Goal: Task Accomplishment & Management: Use online tool/utility

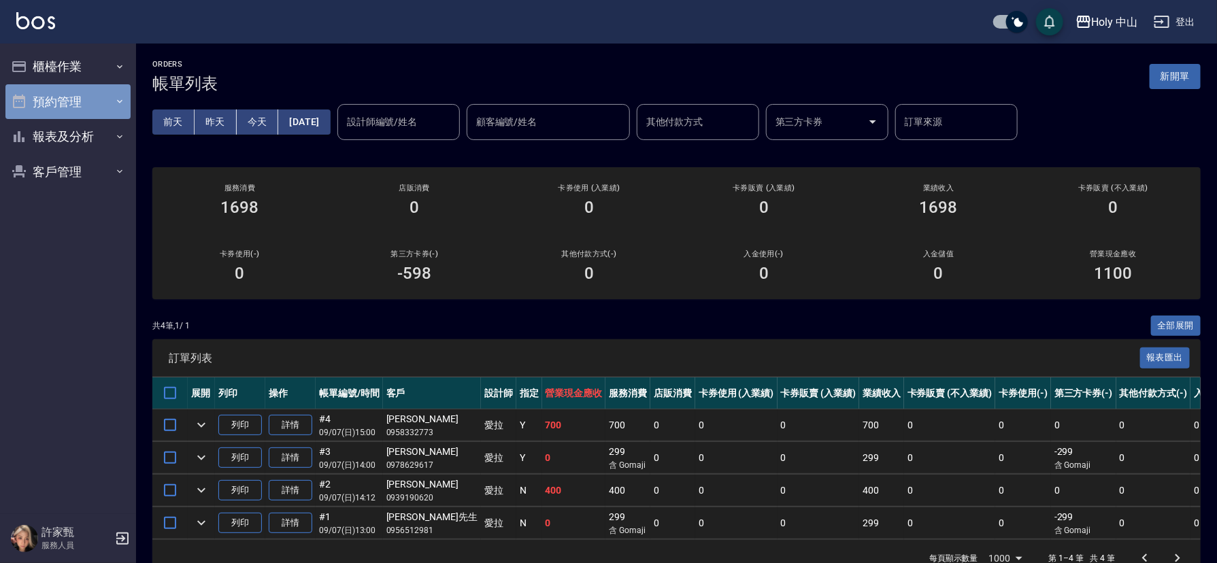
click at [87, 106] on button "預約管理" at bounding box center [67, 101] width 125 height 35
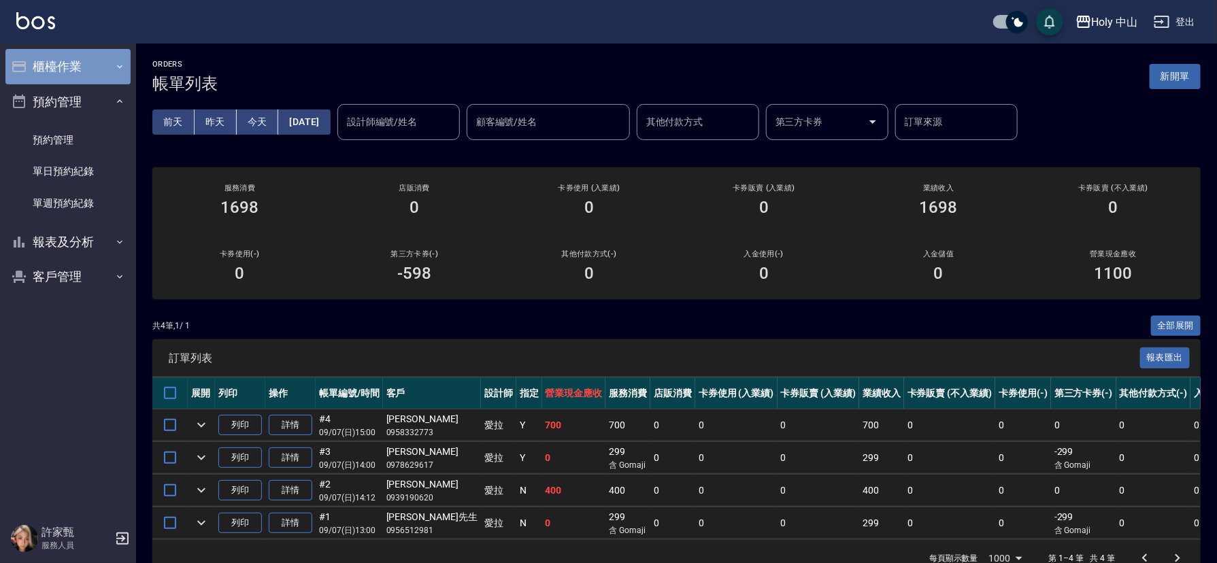
click at [80, 69] on button "櫃檯作業" at bounding box center [67, 66] width 125 height 35
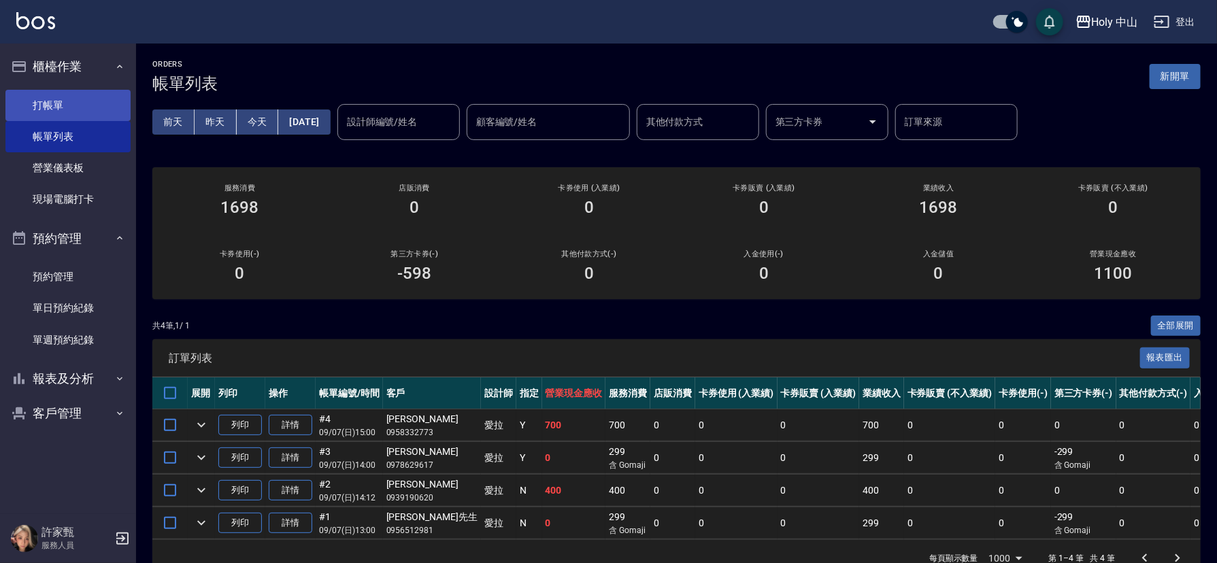
click at [83, 110] on link "打帳單" at bounding box center [67, 105] width 125 height 31
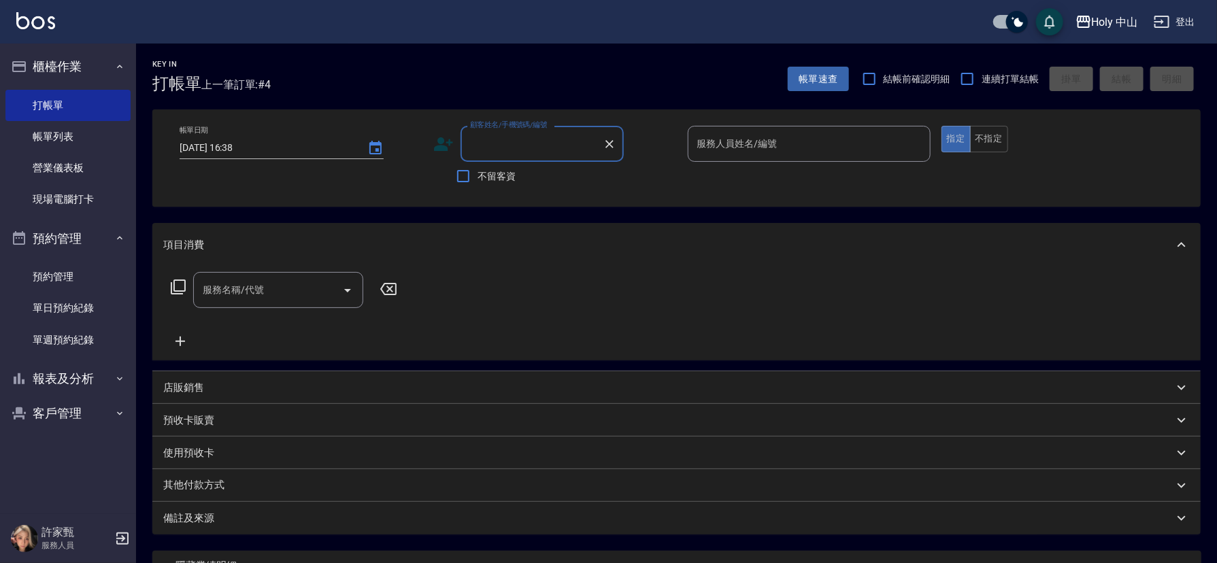
click at [441, 146] on icon at bounding box center [443, 144] width 20 height 20
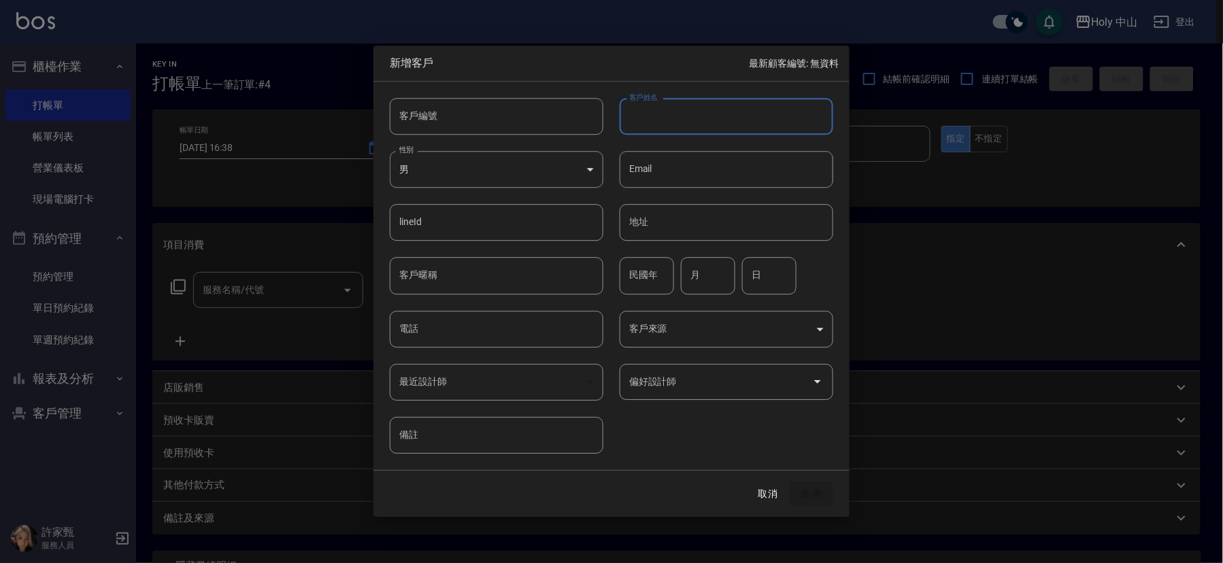
click at [716, 120] on input "客戶姓名" at bounding box center [727, 116] width 214 height 37
type input "[PERSON_NAME]"
click at [463, 336] on input "電話" at bounding box center [497, 329] width 214 height 37
type input "0976112178"
click at [696, 382] on input "偏好設計師" at bounding box center [716, 382] width 181 height 24
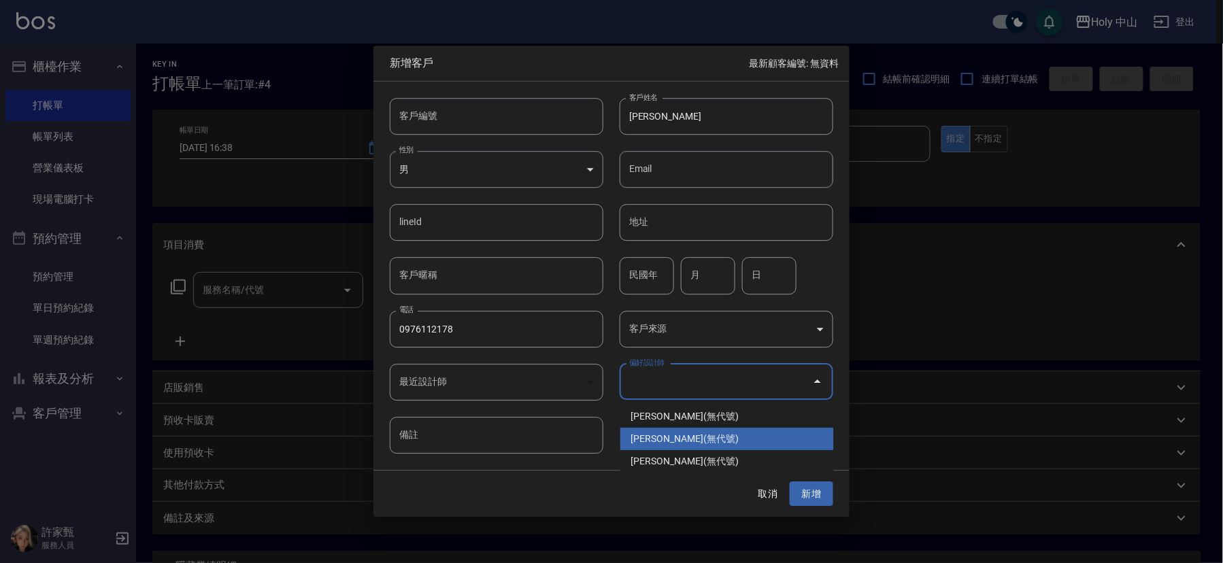
click at [690, 439] on li "[PERSON_NAME](無代號)" at bounding box center [727, 439] width 214 height 22
type input "許家甄"
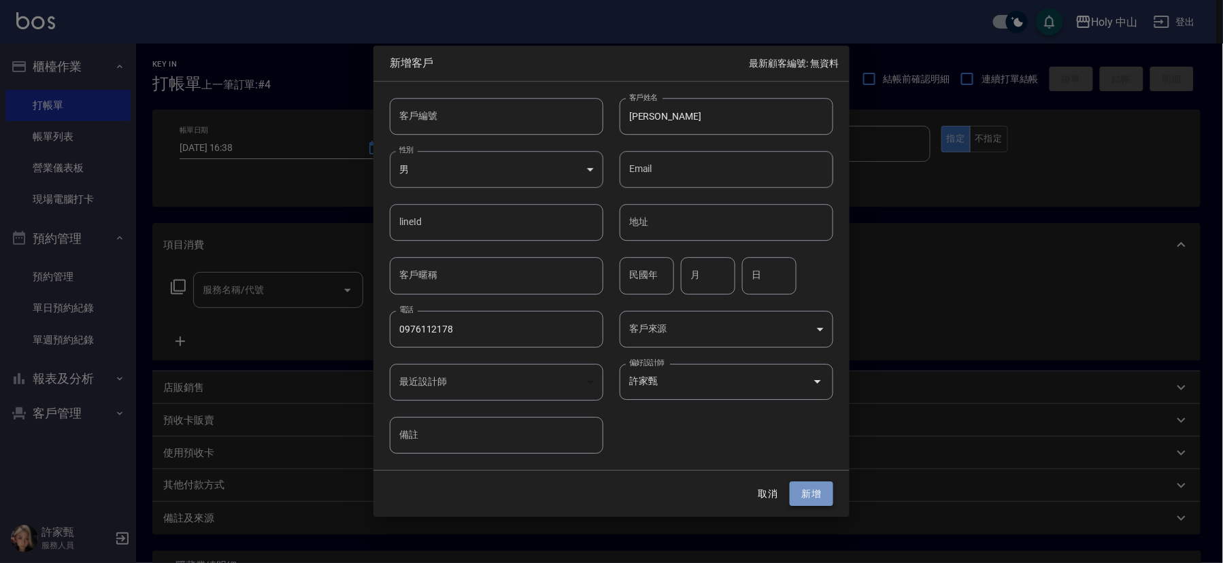
click at [820, 498] on button "新增" at bounding box center [812, 494] width 44 height 25
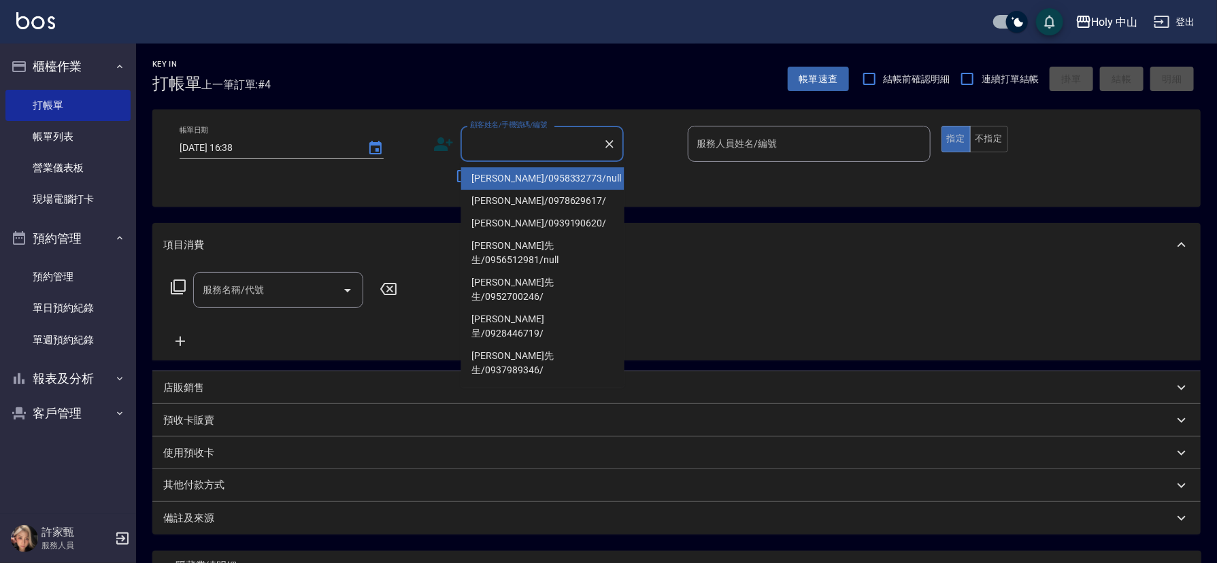
click at [496, 138] on input "顧客姓名/手機號碼/編號" at bounding box center [532, 144] width 131 height 24
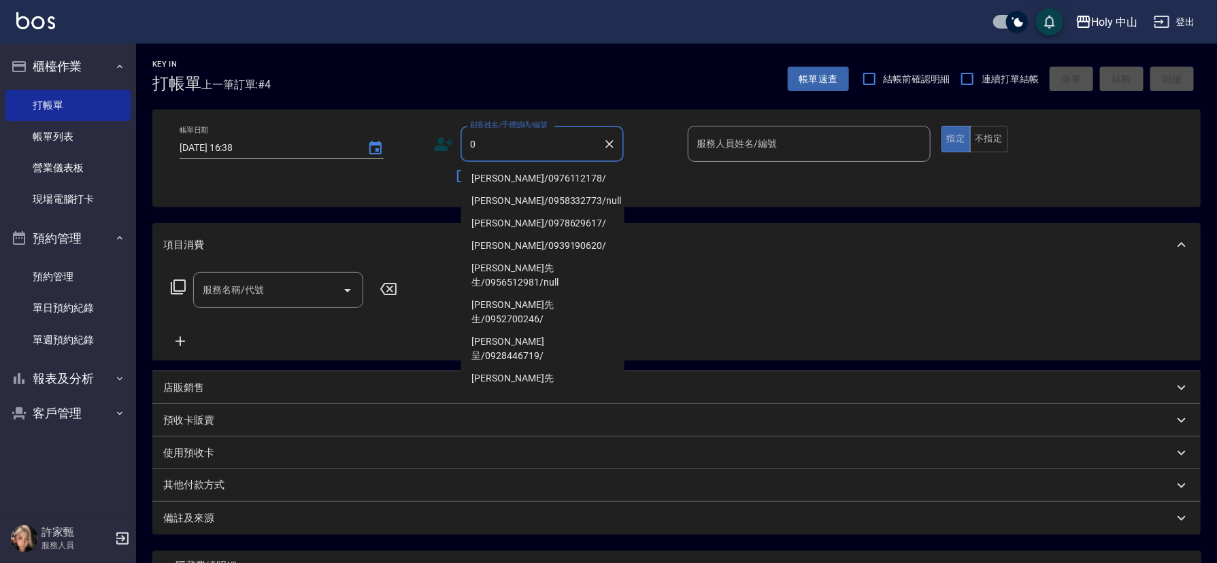
click at [533, 180] on li "[PERSON_NAME]/0976112178/" at bounding box center [542, 178] width 163 height 22
type input "[PERSON_NAME]/0976112178/"
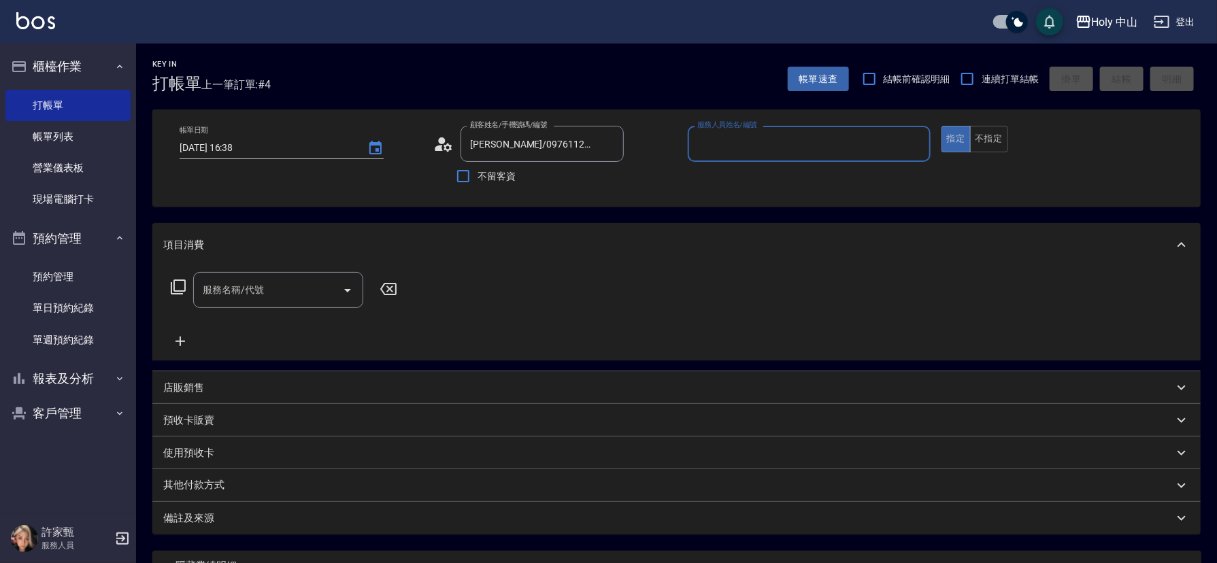
type input "愛拉(無代號)"
click at [329, 297] on input "服務名稱/代號" at bounding box center [267, 290] width 137 height 24
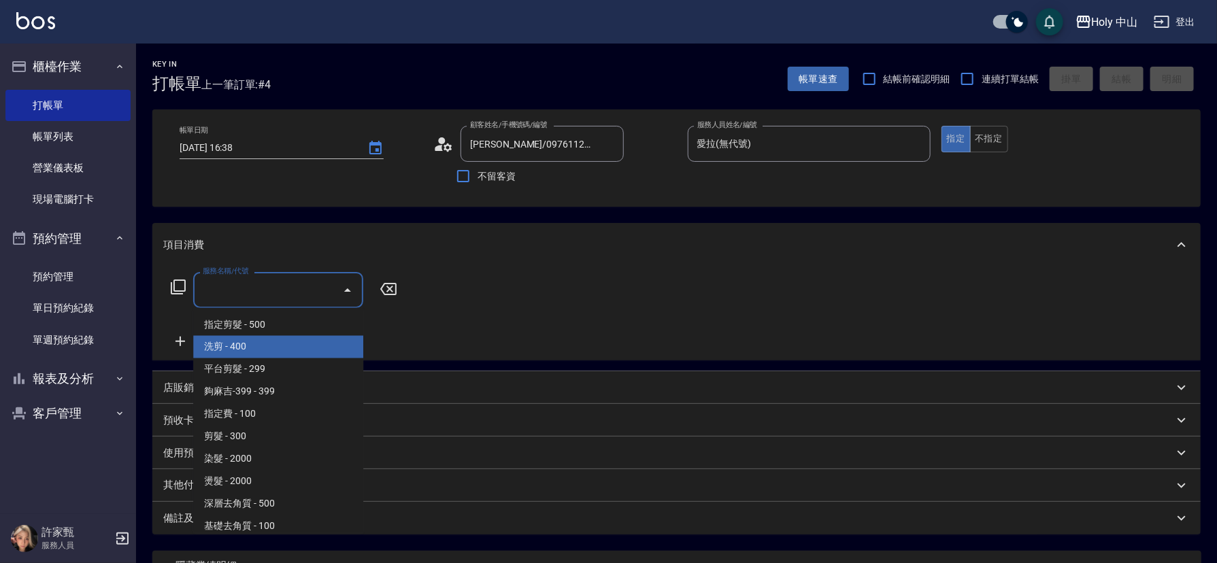
click at [256, 339] on span "洗剪 - 400" at bounding box center [278, 347] width 170 height 22
type input "洗剪(3)"
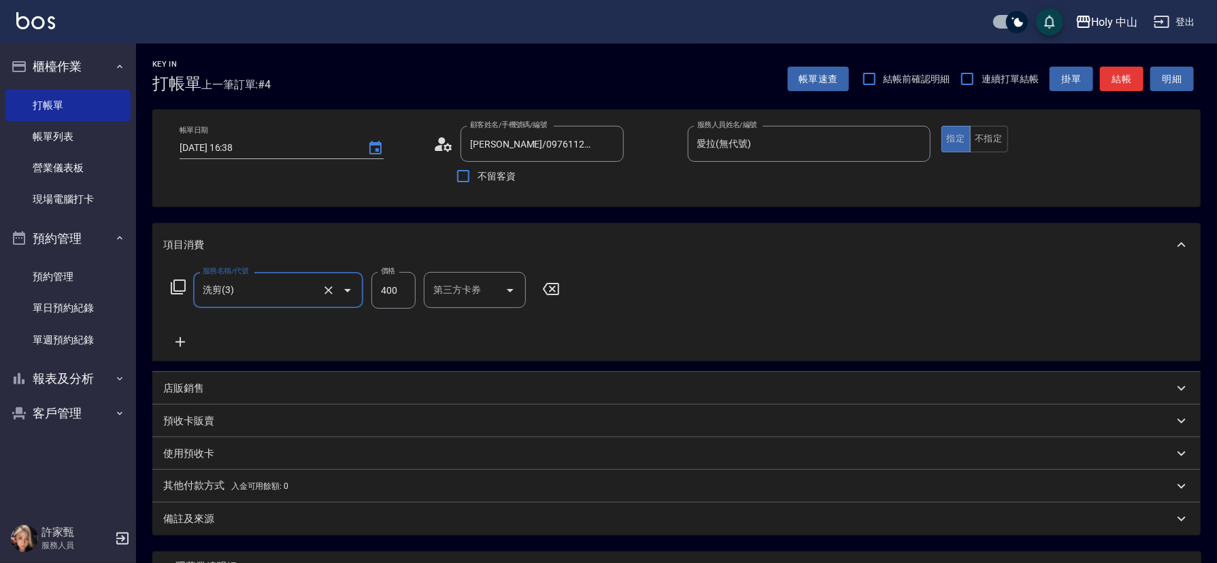
click at [407, 299] on input "400" at bounding box center [393, 290] width 44 height 37
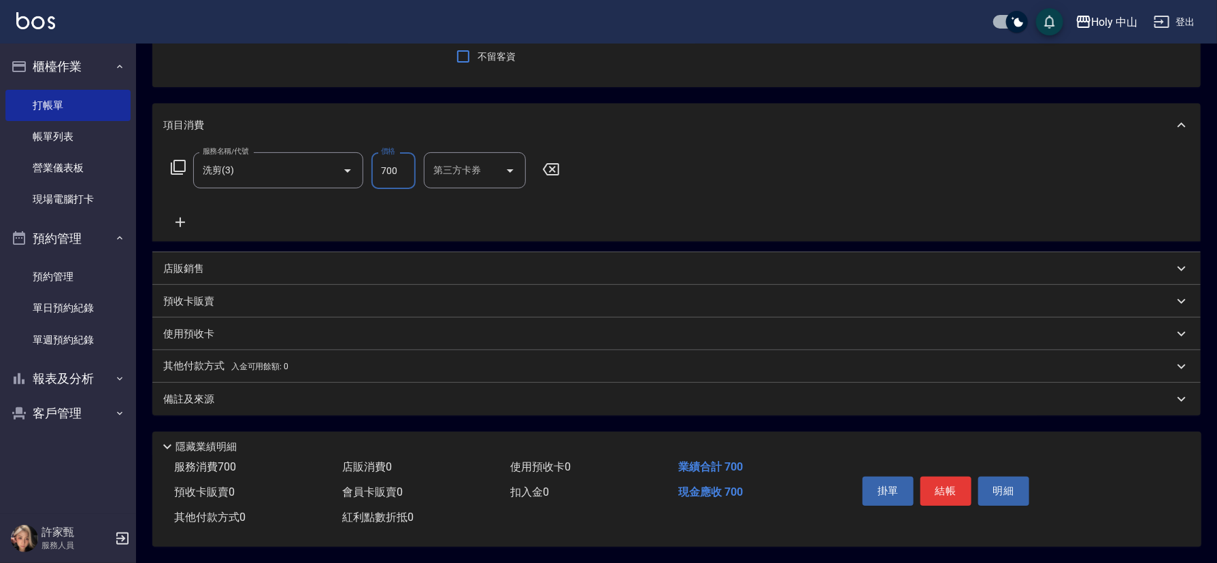
scroll to position [124, 0]
type input "700"
click at [370, 397] on div "備註及來源" at bounding box center [668, 399] width 1010 height 14
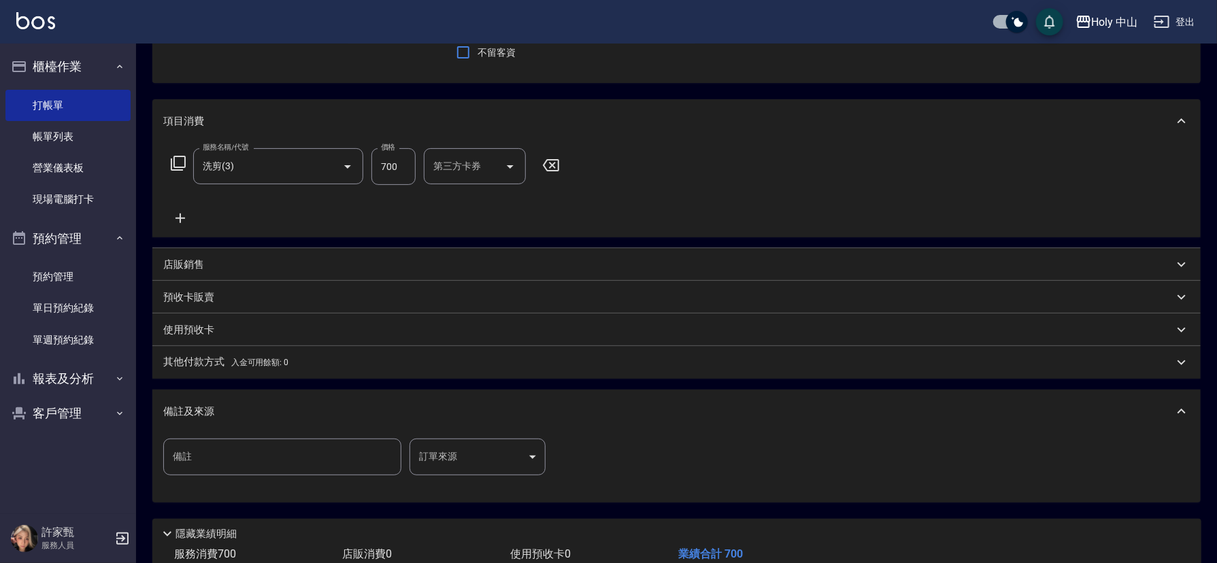
click at [471, 447] on body "Holy 中山 登出 櫃檯作業 打帳單 帳單列表 營業儀表板 現場電腦打卡 預約管理 預約管理 單日預約紀錄 單週預約紀錄 報表及分析 報表目錄 店家日報表 …" at bounding box center [608, 263] width 1217 height 774
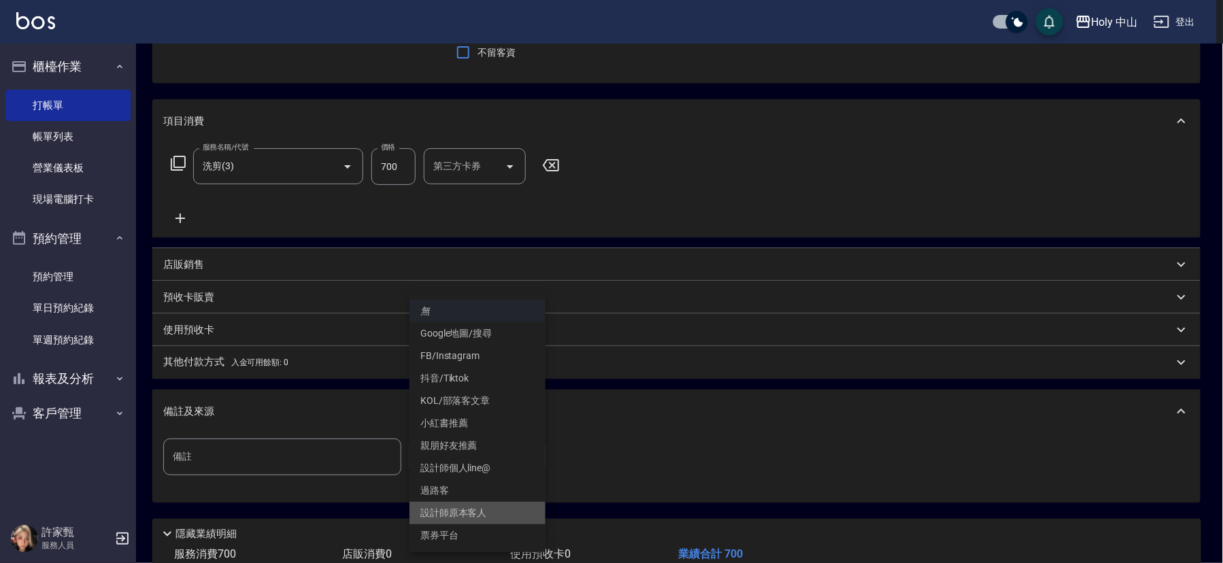
click at [459, 507] on li "設計師原本客人" at bounding box center [477, 513] width 136 height 22
type input "設計師原本客人"
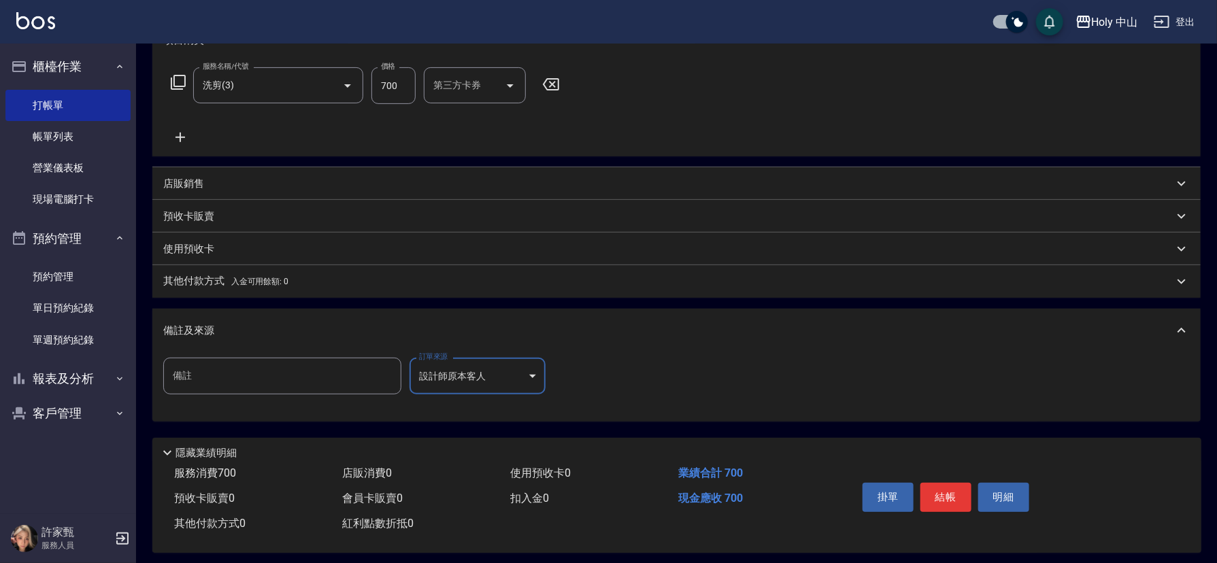
scroll to position [216, 0]
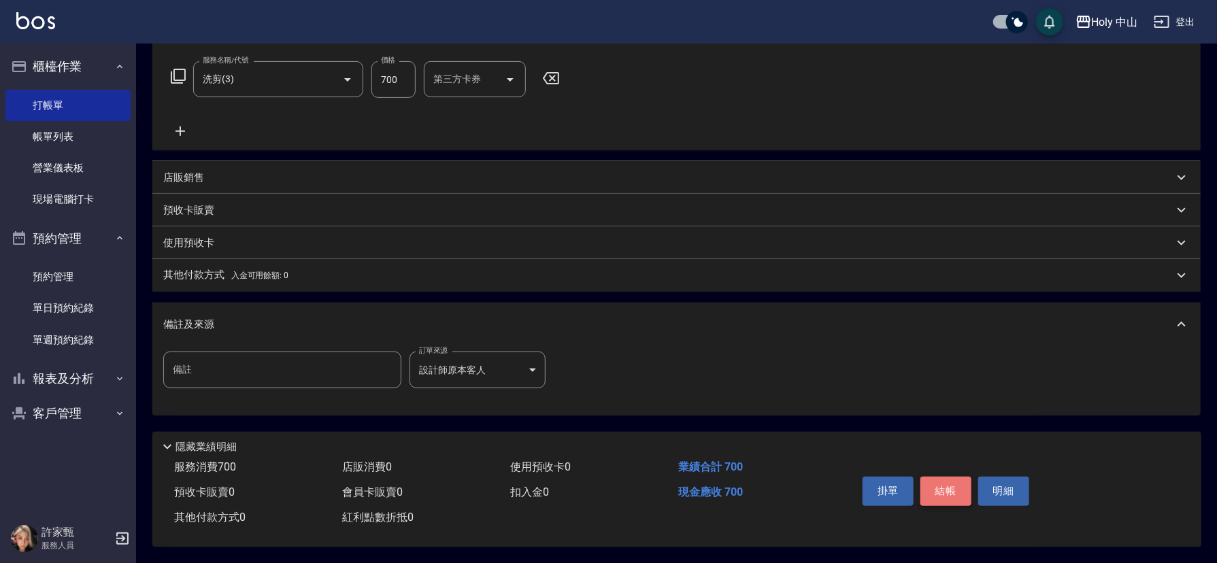
click at [954, 487] on button "結帳" at bounding box center [945, 491] width 51 height 29
